Goal: Task Accomplishment & Management: Use online tool/utility

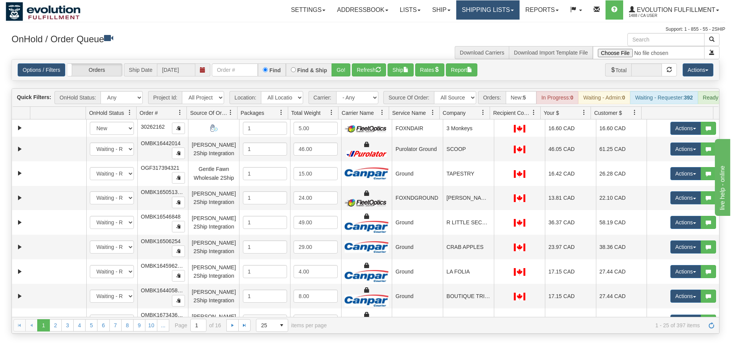
click at [488, 12] on link "Shipping lists" at bounding box center [487, 9] width 63 height 19
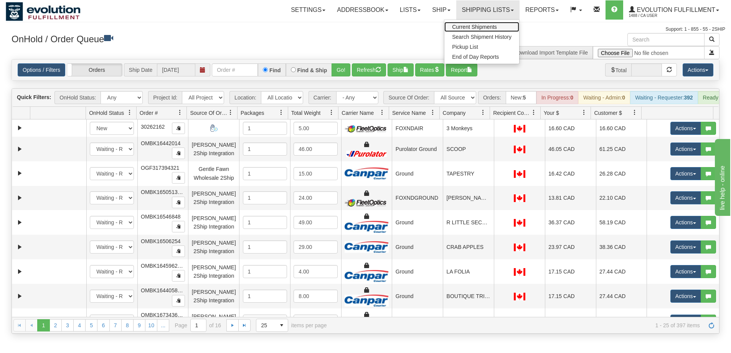
click at [487, 25] on span "Current Shipments" at bounding box center [474, 27] width 45 height 6
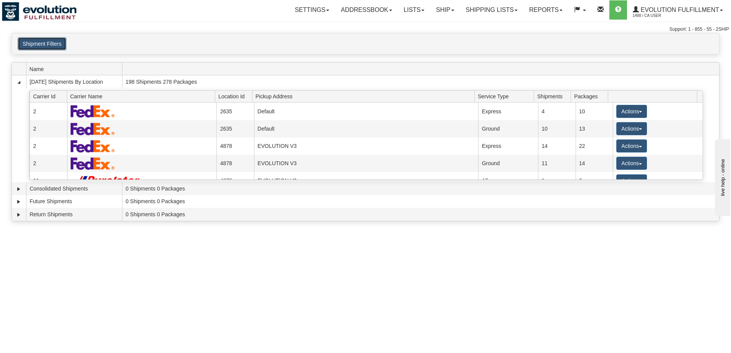
click at [48, 48] on button "Shipment Filters" at bounding box center [42, 43] width 49 height 13
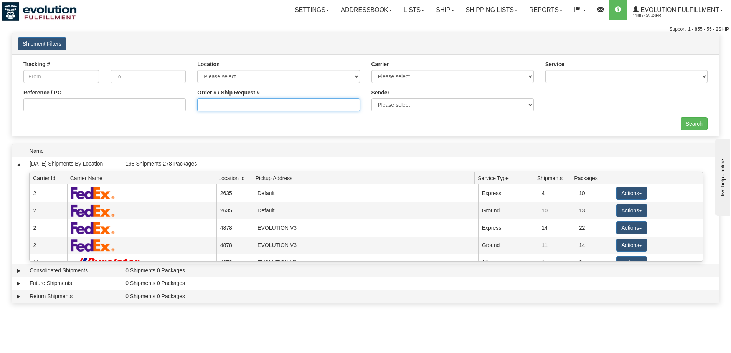
click at [232, 105] on input "Order # / Ship Request #" at bounding box center [278, 104] width 162 height 13
type input "OGMS33526262"
click at [688, 121] on input "Search" at bounding box center [694, 123] width 27 height 13
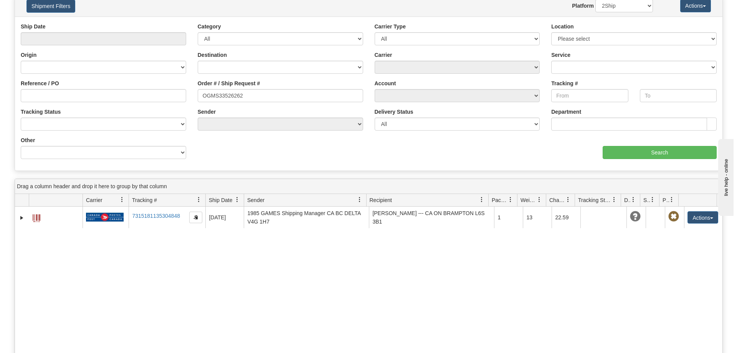
scroll to position [77, 0]
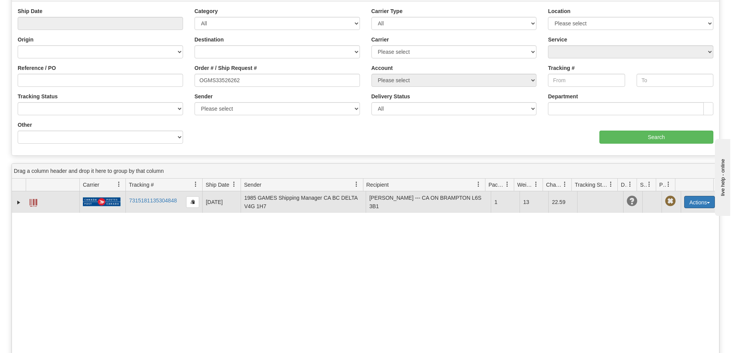
click at [691, 206] on button "Actions" at bounding box center [699, 202] width 31 height 12
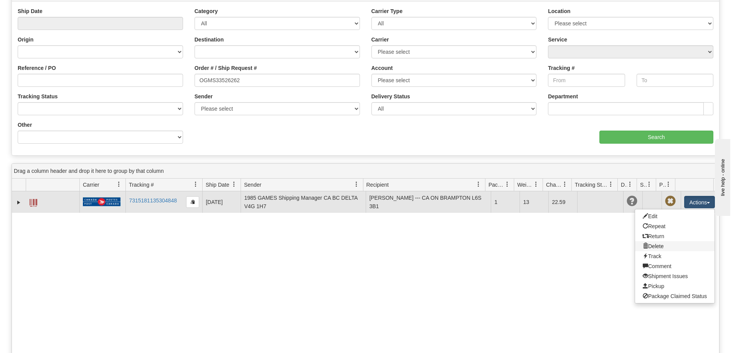
click at [657, 247] on link "Delete" at bounding box center [674, 246] width 79 height 10
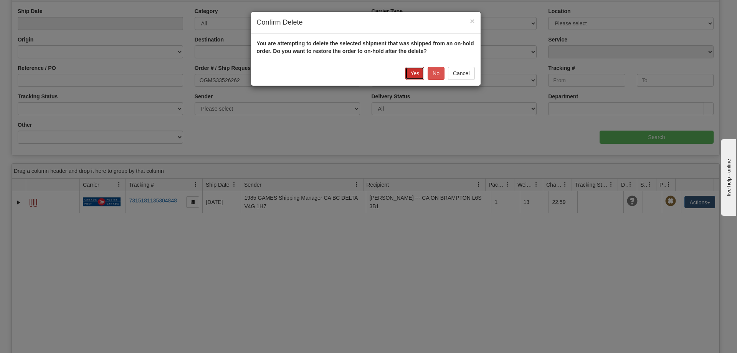
click at [411, 73] on button "Yes" at bounding box center [414, 73] width 19 height 13
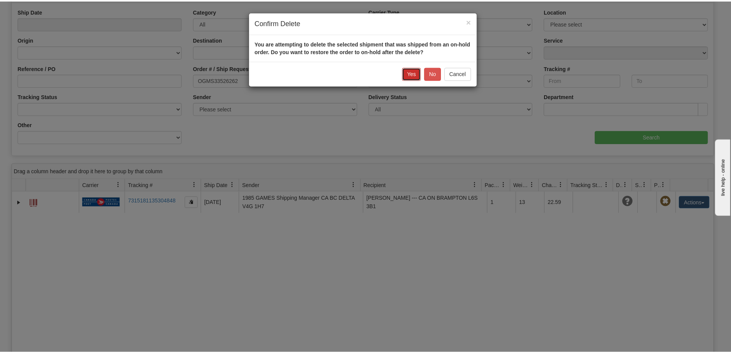
scroll to position [0, 0]
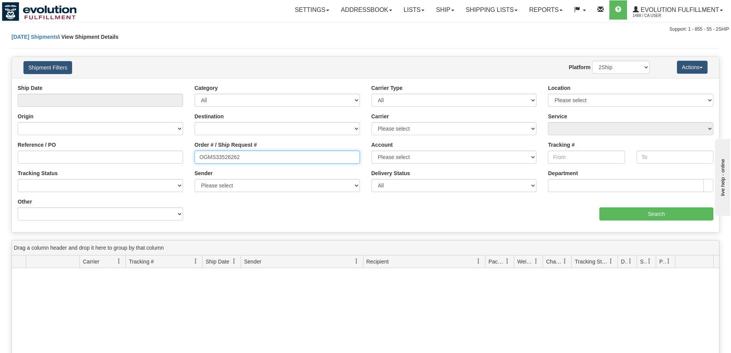
drag, startPoint x: 290, startPoint y: 159, endPoint x: 172, endPoint y: 162, distance: 118.2
click at [172, 84] on div "Reference / PO Order # / Ship Request # OGMS33526262 Account Please select Cana…" at bounding box center [365, 84] width 707 height 0
type input "OGMS37740852"
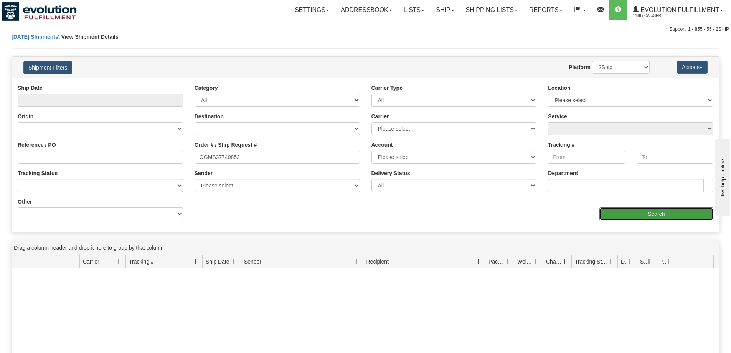
click at [625, 213] on input "Search" at bounding box center [656, 213] width 114 height 13
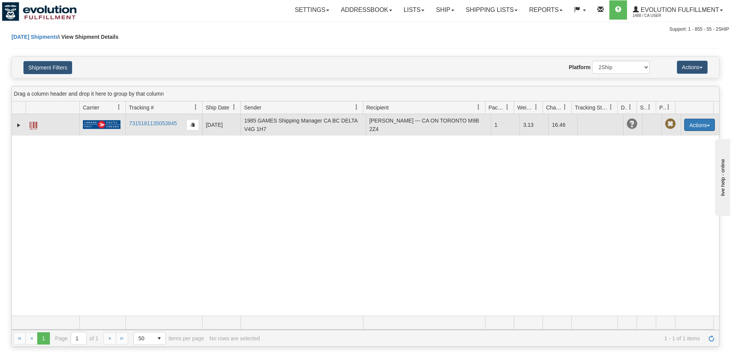
click at [698, 126] on button "Actions" at bounding box center [699, 125] width 31 height 12
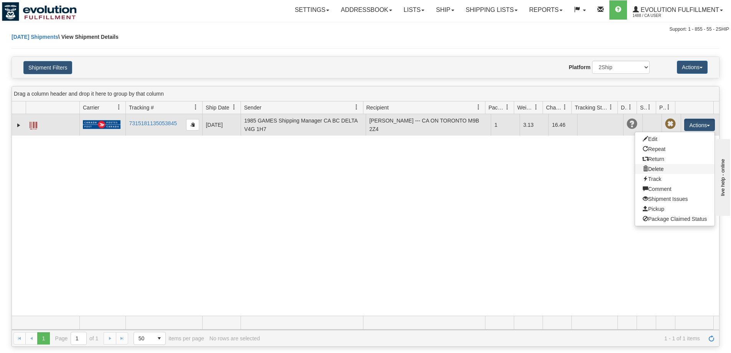
click at [662, 169] on link "Delete" at bounding box center [674, 169] width 79 height 10
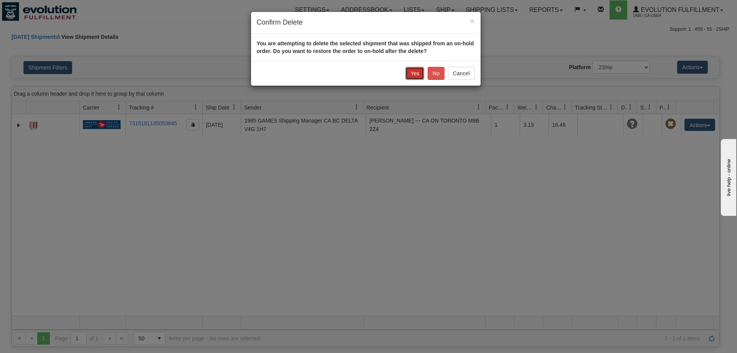
click at [419, 77] on button "Yes" at bounding box center [414, 73] width 19 height 13
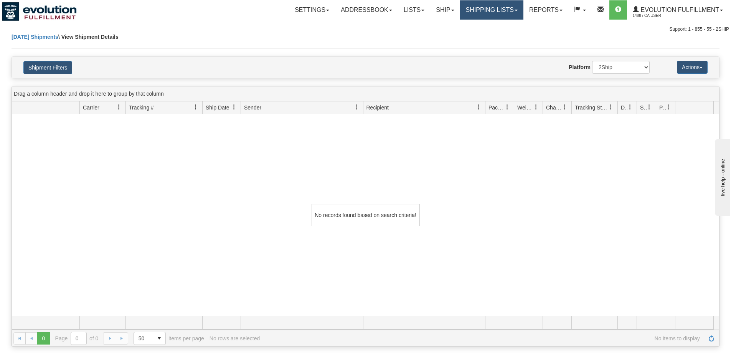
click at [483, 11] on link "Shipping lists" at bounding box center [491, 9] width 63 height 19
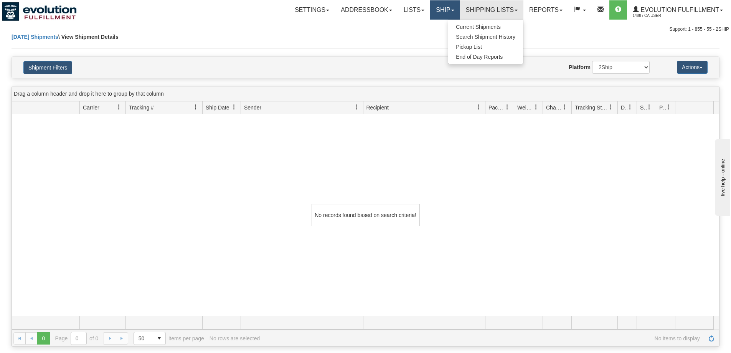
click at [445, 13] on link "Ship" at bounding box center [445, 9] width 30 height 19
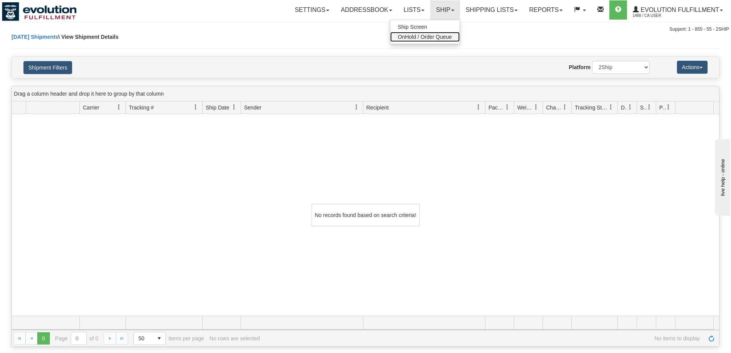
click at [439, 36] on span "OnHold / Order Queue" at bounding box center [425, 37] width 54 height 6
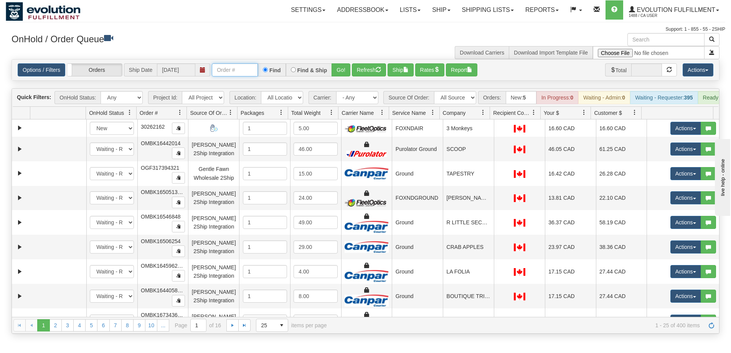
click at [243, 71] on input "text" at bounding box center [235, 69] width 46 height 13
click at [337, 69] on button "Go!" at bounding box center [341, 69] width 19 height 13
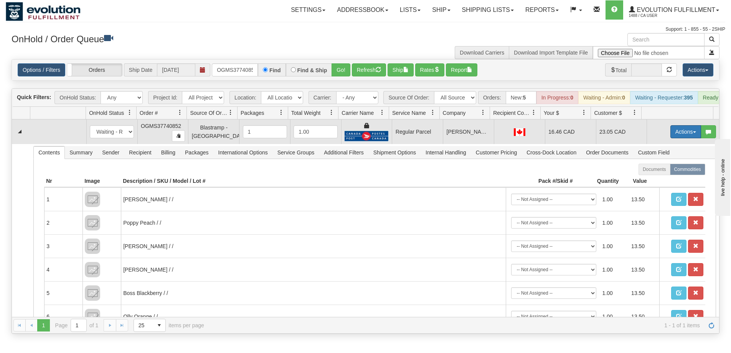
click at [682, 138] on button "Actions" at bounding box center [685, 131] width 31 height 13
click at [664, 169] on span "Rate All Services" at bounding box center [670, 166] width 46 height 6
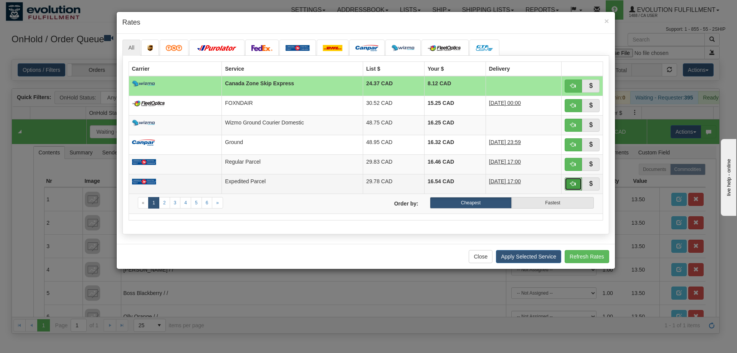
click at [572, 181] on span "button" at bounding box center [572, 183] width 5 height 5
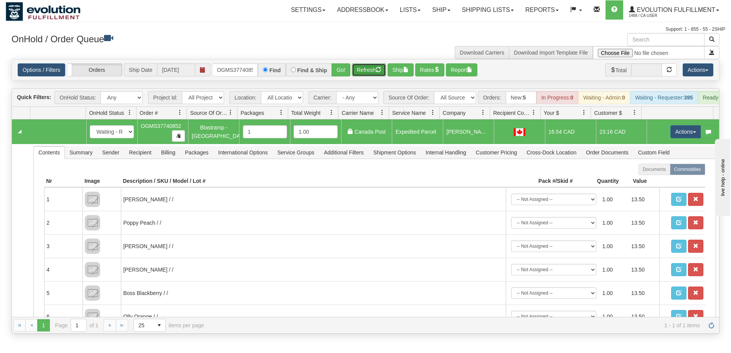
click at [365, 74] on button "Refresh" at bounding box center [369, 69] width 34 height 13
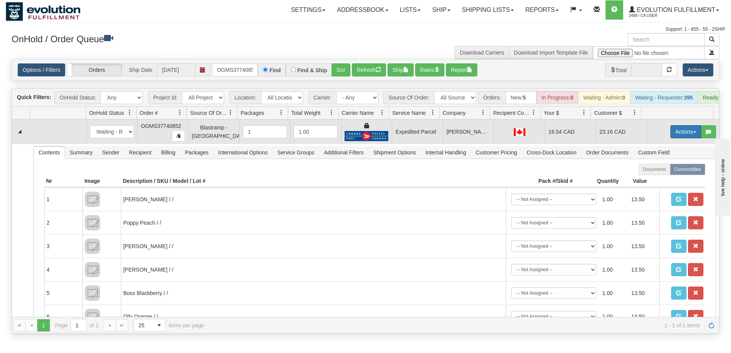
click at [681, 137] on button "Actions" at bounding box center [685, 131] width 31 height 13
click at [654, 179] on span "Ship" at bounding box center [655, 176] width 16 height 6
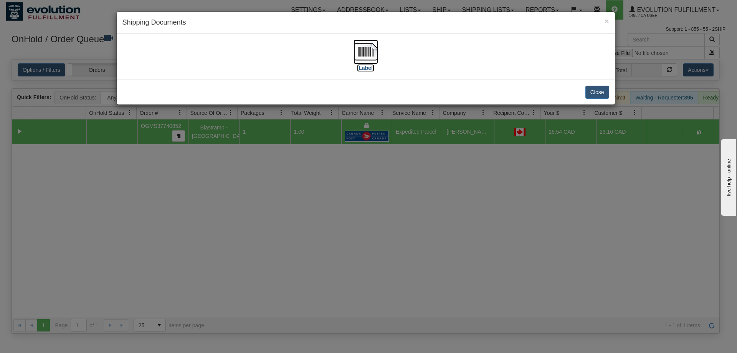
click at [366, 56] on img at bounding box center [365, 52] width 25 height 25
click at [480, 193] on div "× Shipping Documents [Label] Close" at bounding box center [368, 176] width 737 height 353
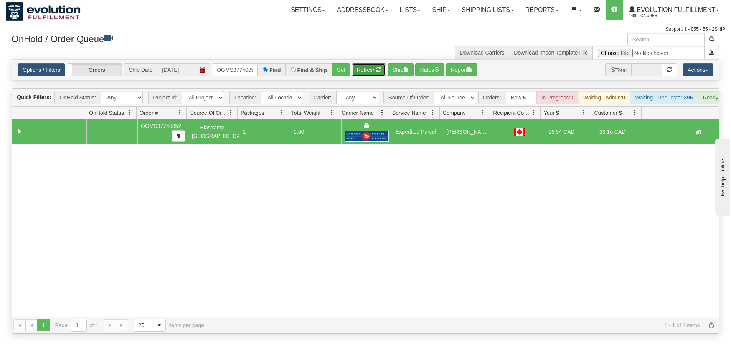
click at [364, 71] on button "Refresh" at bounding box center [369, 69] width 34 height 13
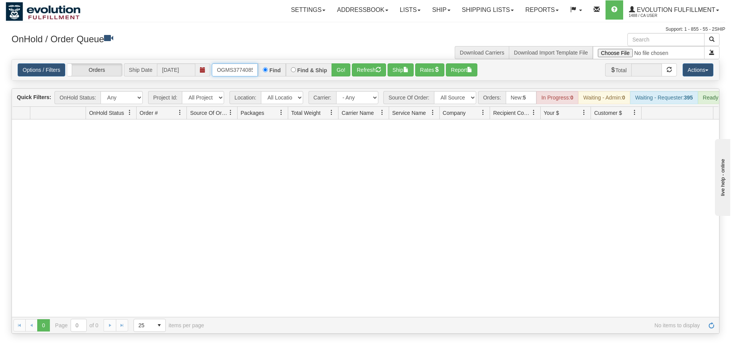
scroll to position [0, 4]
drag, startPoint x: 215, startPoint y: 69, endPoint x: 255, endPoint y: 75, distance: 40.3
click at [255, 75] on input "OGMS37740852" at bounding box center [235, 69] width 46 height 13
type input "OGMS33526262"
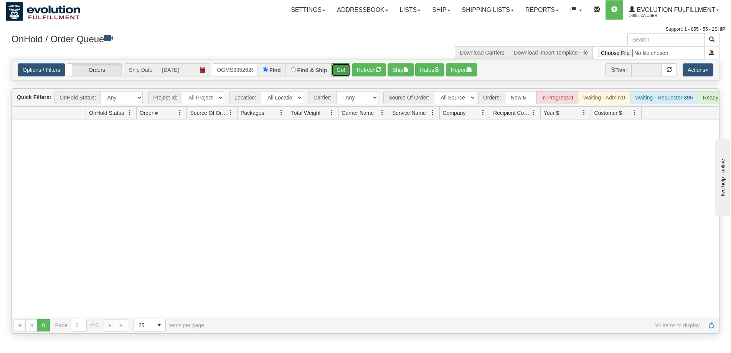
click at [342, 71] on button "Go!" at bounding box center [341, 69] width 19 height 13
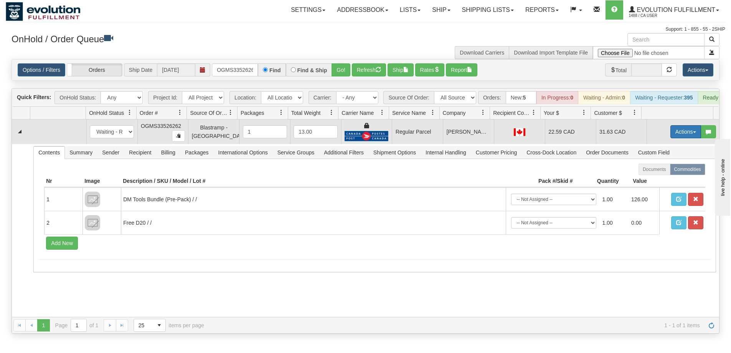
click at [684, 138] on button "Actions" at bounding box center [685, 131] width 31 height 13
click at [662, 169] on span "Rate All Services" at bounding box center [670, 166] width 46 height 6
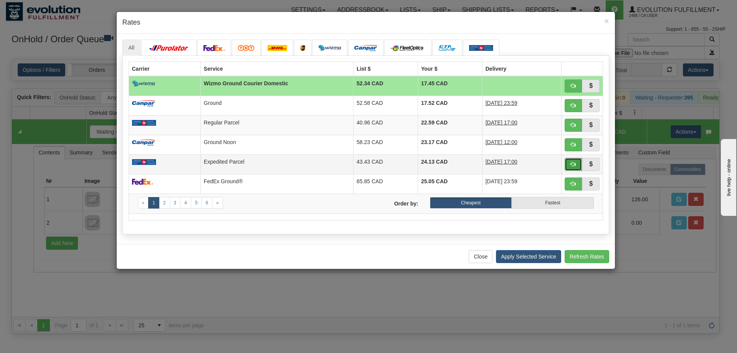
click at [576, 165] on span "button" at bounding box center [572, 163] width 5 height 5
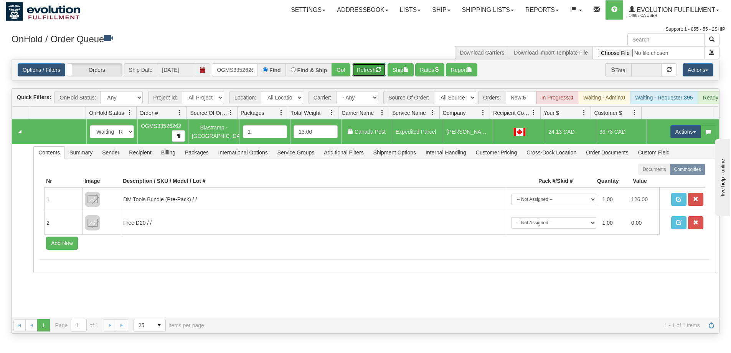
click at [379, 71] on span "button" at bounding box center [378, 69] width 5 height 5
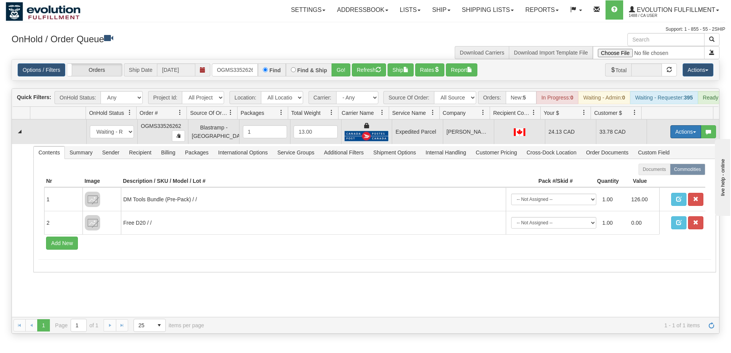
click at [671, 137] on button "Actions" at bounding box center [685, 131] width 31 height 13
click at [655, 179] on span "Ship" at bounding box center [655, 176] width 16 height 6
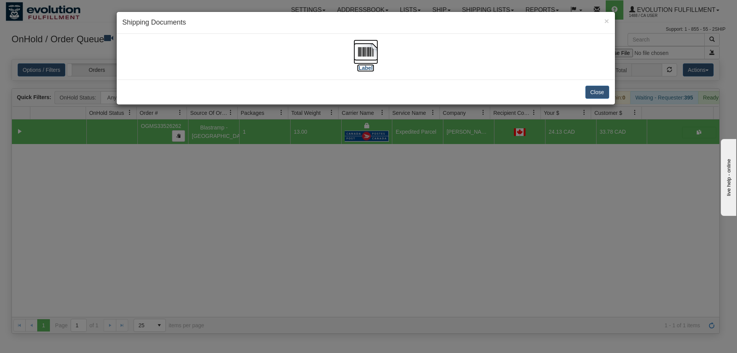
click at [369, 57] on img at bounding box center [365, 52] width 25 height 25
click at [595, 93] on button "Close" at bounding box center [597, 92] width 24 height 13
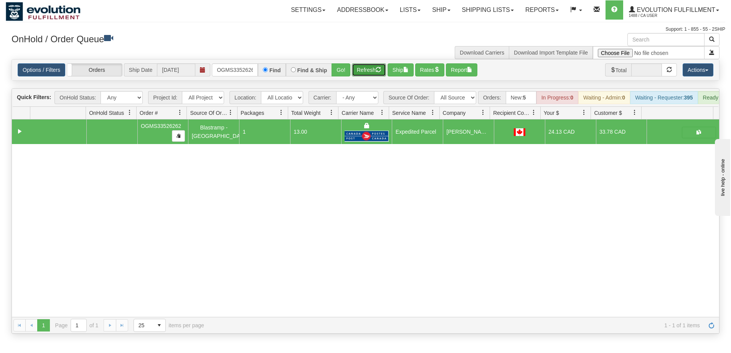
click at [376, 72] on button "Refresh" at bounding box center [369, 69] width 34 height 13
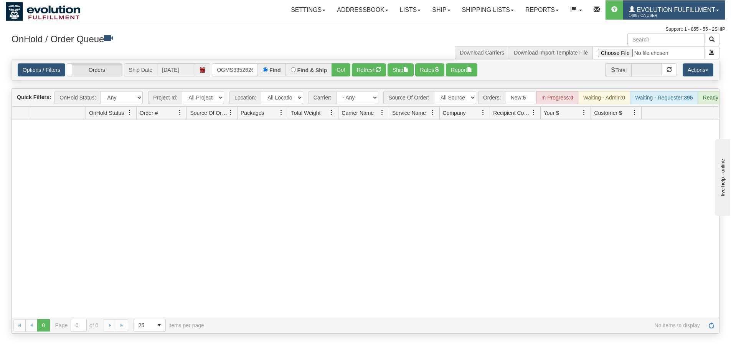
click at [650, 13] on span "1488 / CA User" at bounding box center [658, 16] width 58 height 8
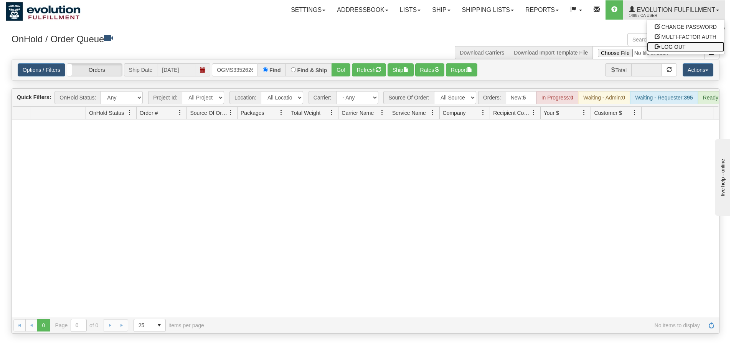
click at [667, 44] on span "LOG OUT" at bounding box center [674, 47] width 24 height 6
